Goal: Task Accomplishment & Management: Use online tool/utility

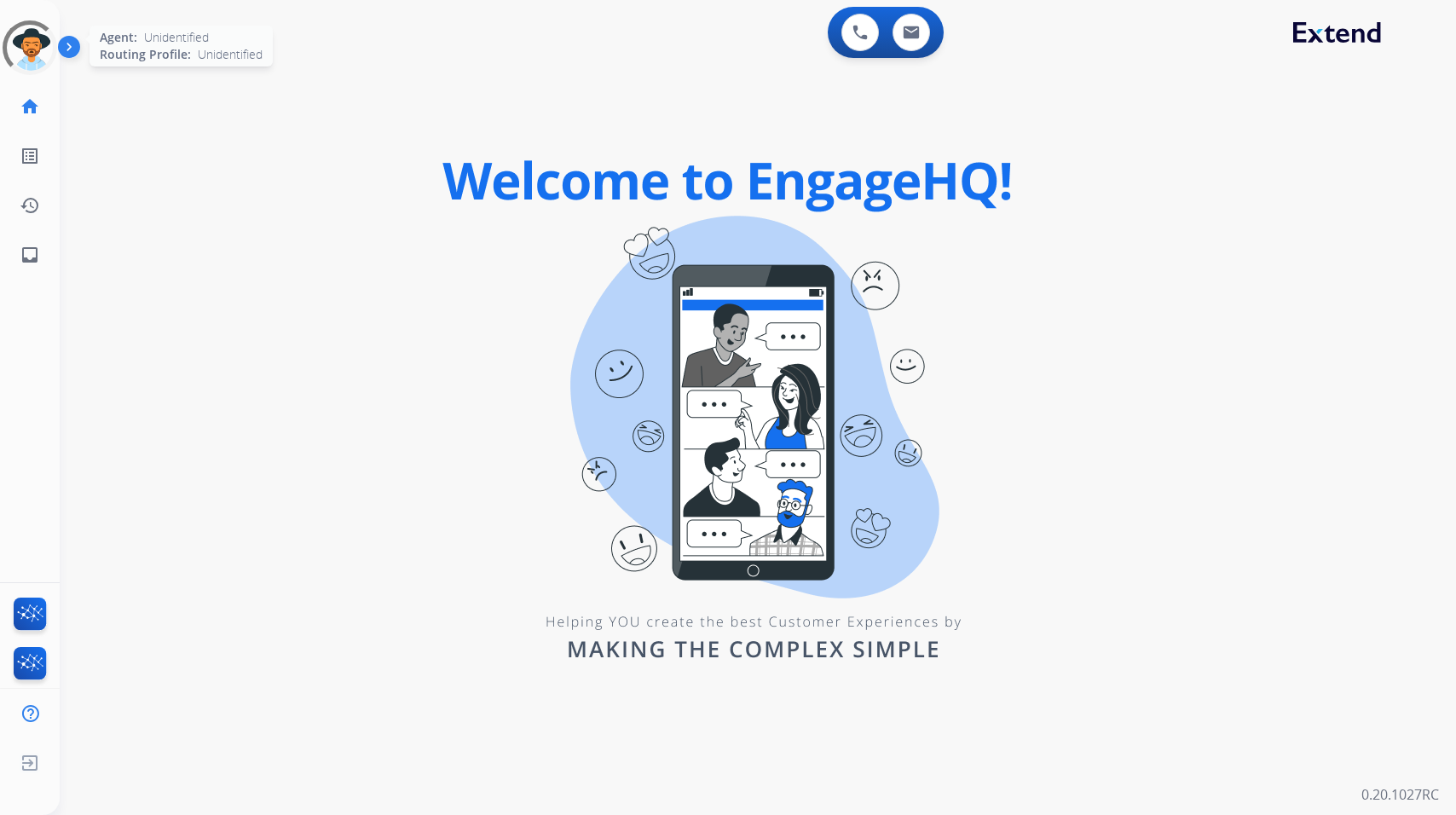
click at [37, 58] on div at bounding box center [30, 48] width 67 height 67
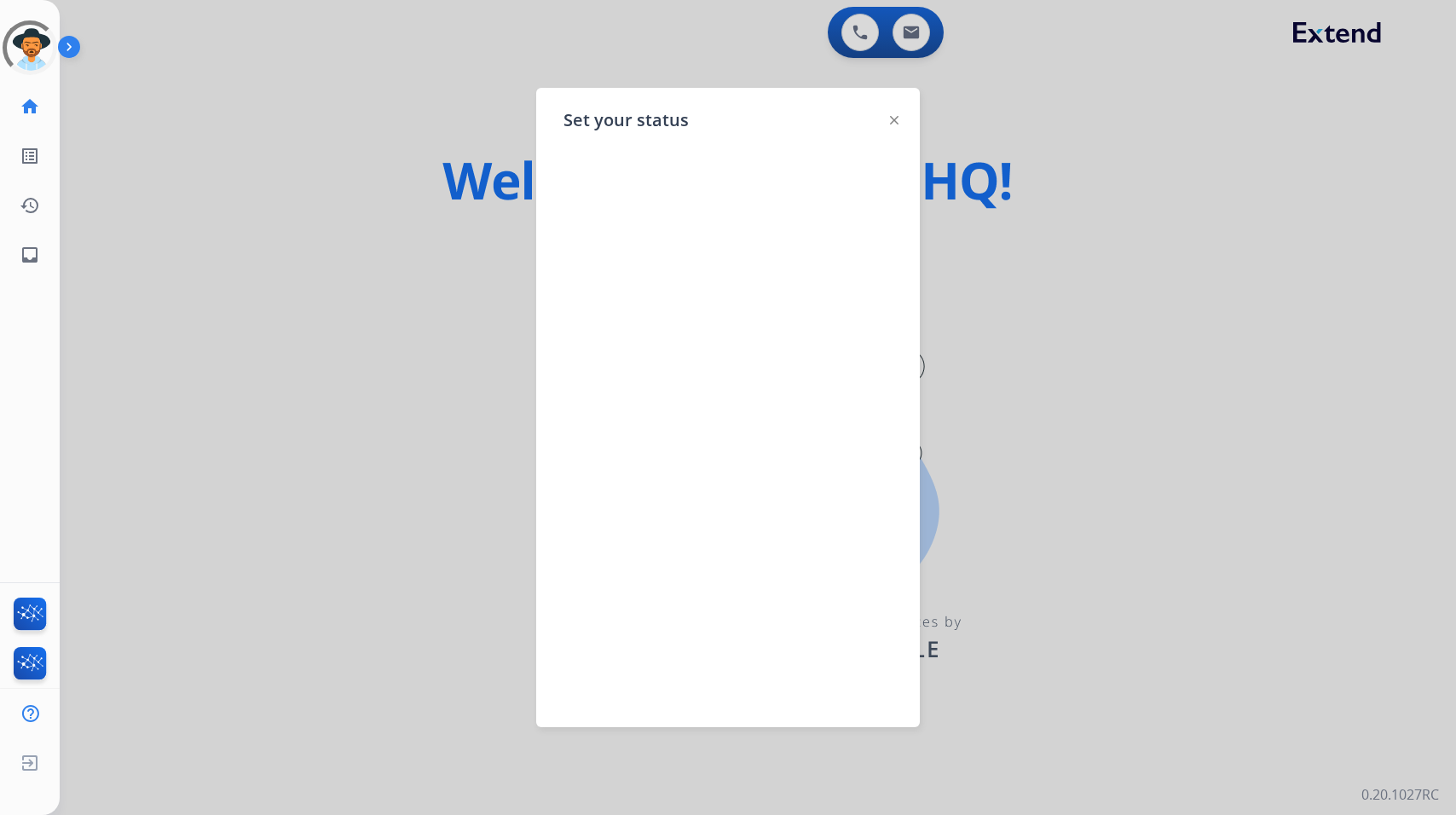
click at [892, 121] on img at bounding box center [894, 120] width 9 height 9
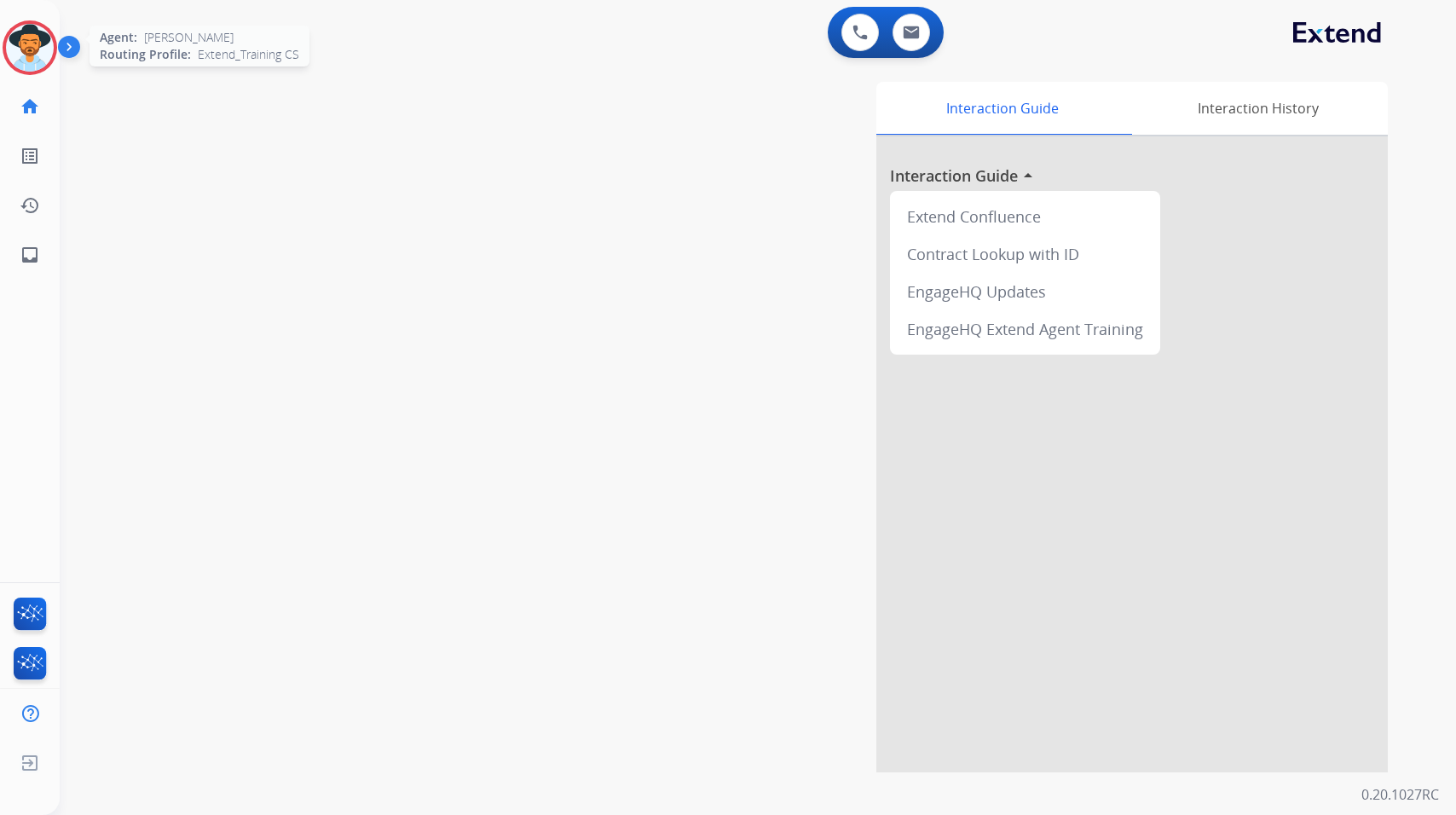
click at [27, 48] on img at bounding box center [29, 47] width 48 height 48
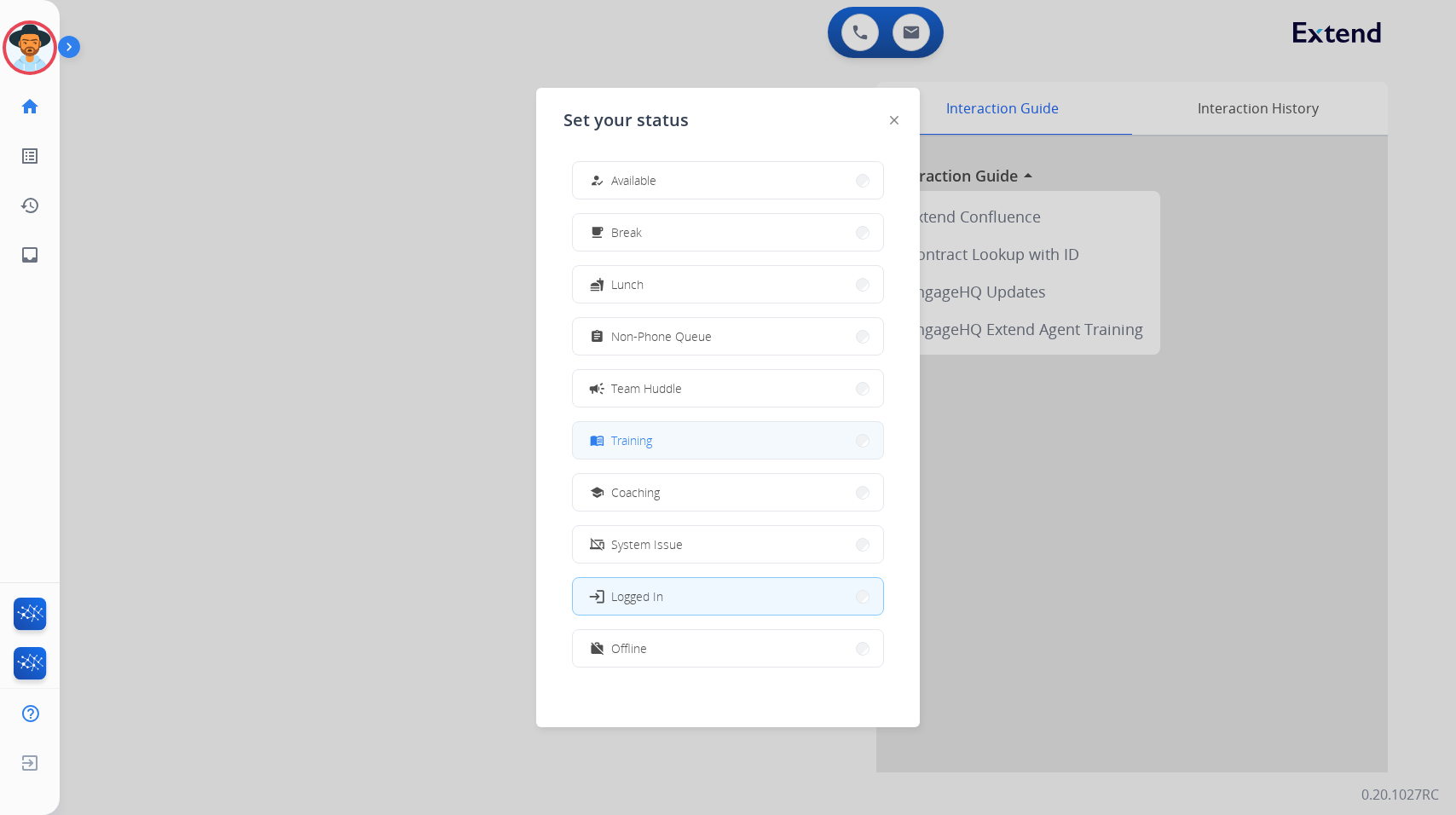
click at [796, 438] on button "menu_book Training" at bounding box center [728, 439] width 310 height 36
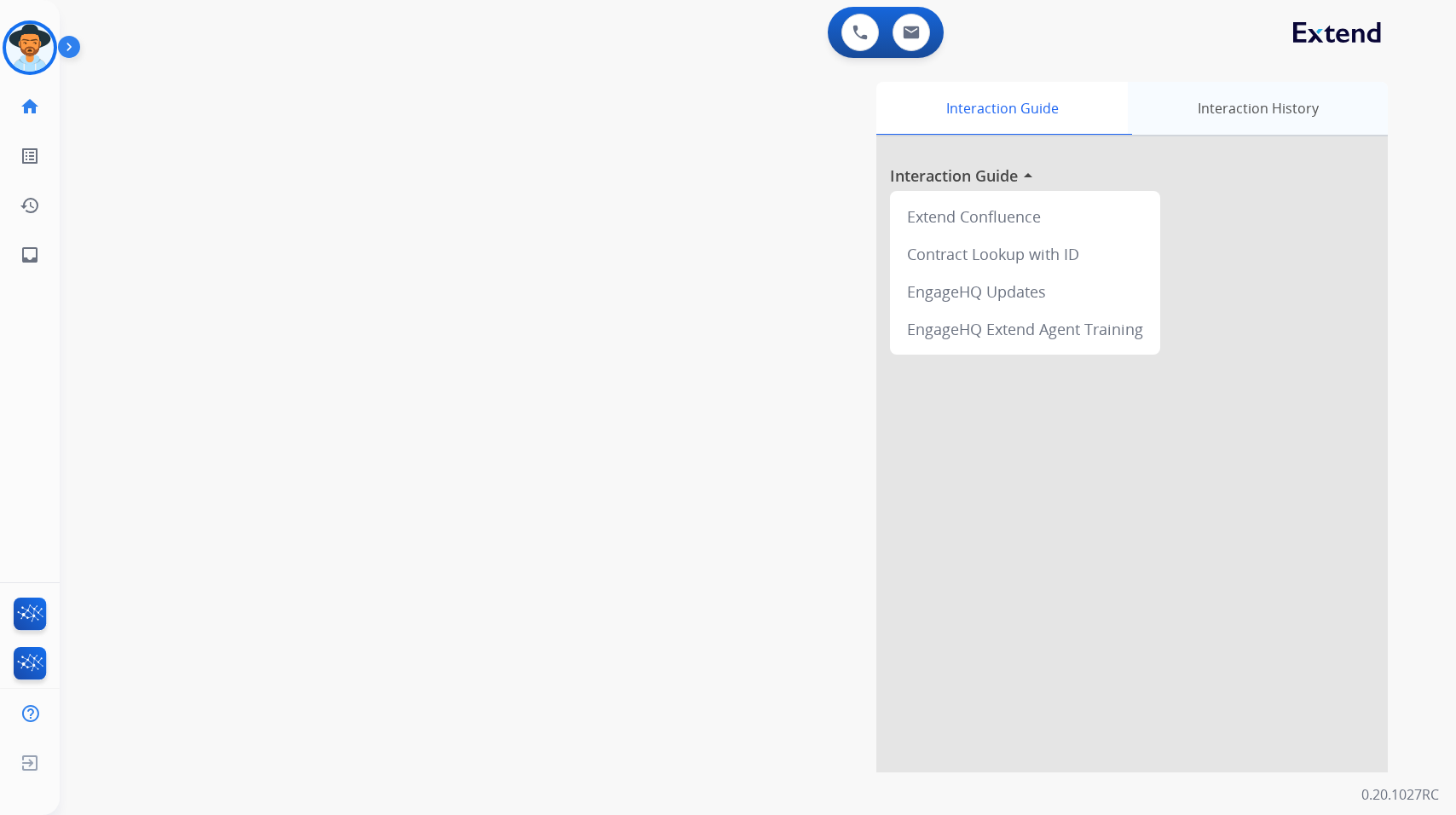
click at [1246, 97] on div "Interaction History" at bounding box center [1257, 108] width 260 height 53
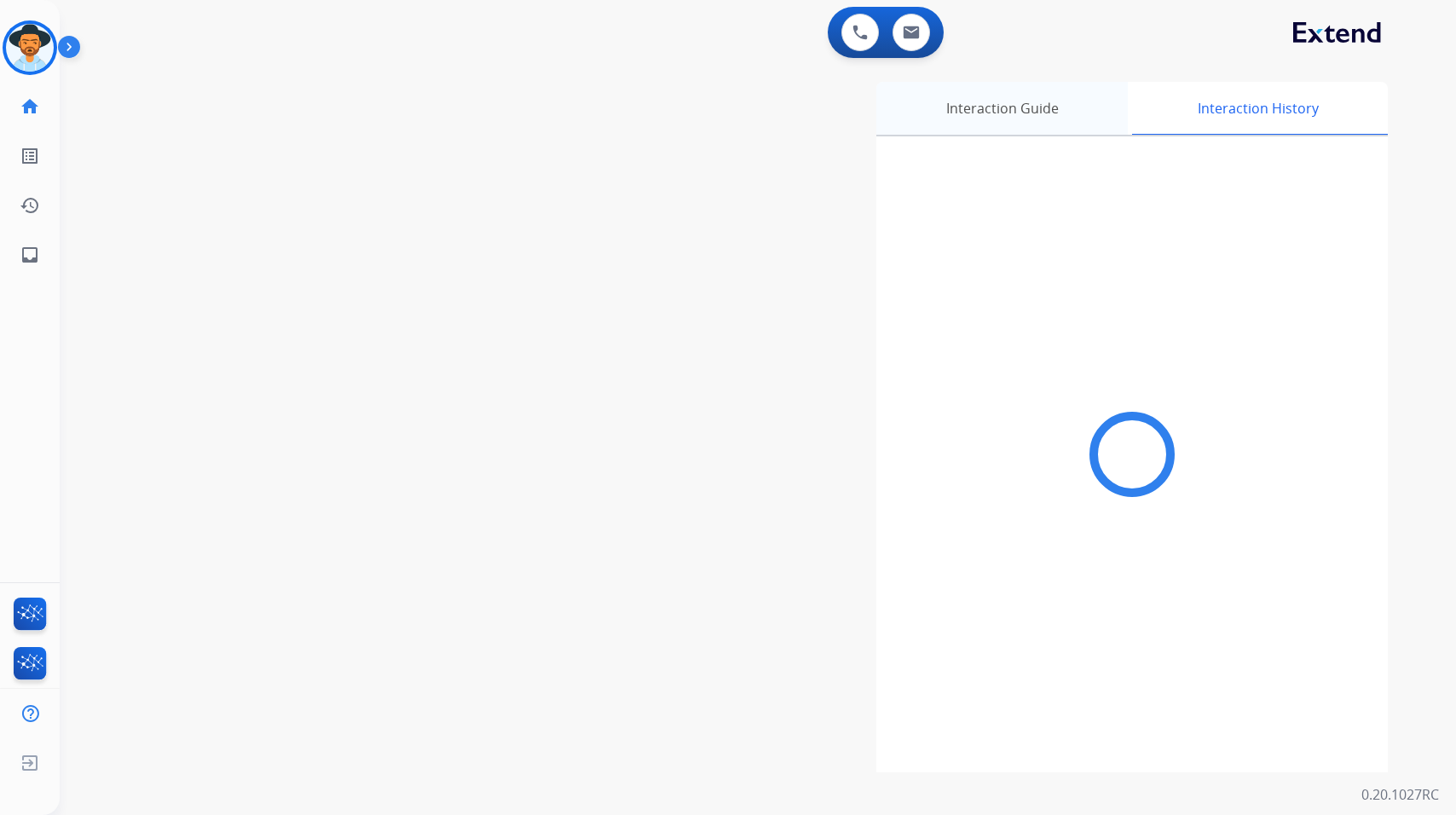
click at [1066, 111] on div "Interaction Guide" at bounding box center [1002, 108] width 251 height 53
